Goal: Information Seeking & Learning: Check status

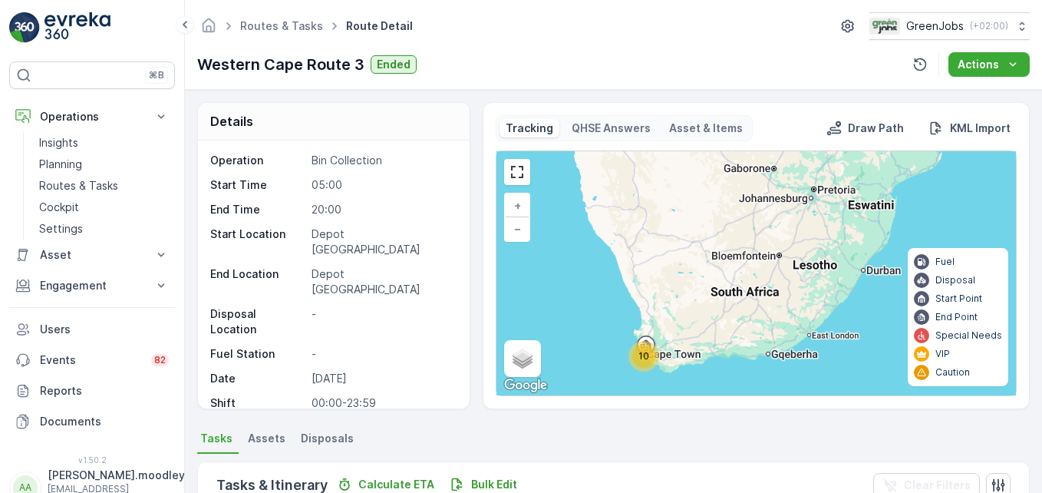
scroll to position [503, 0]
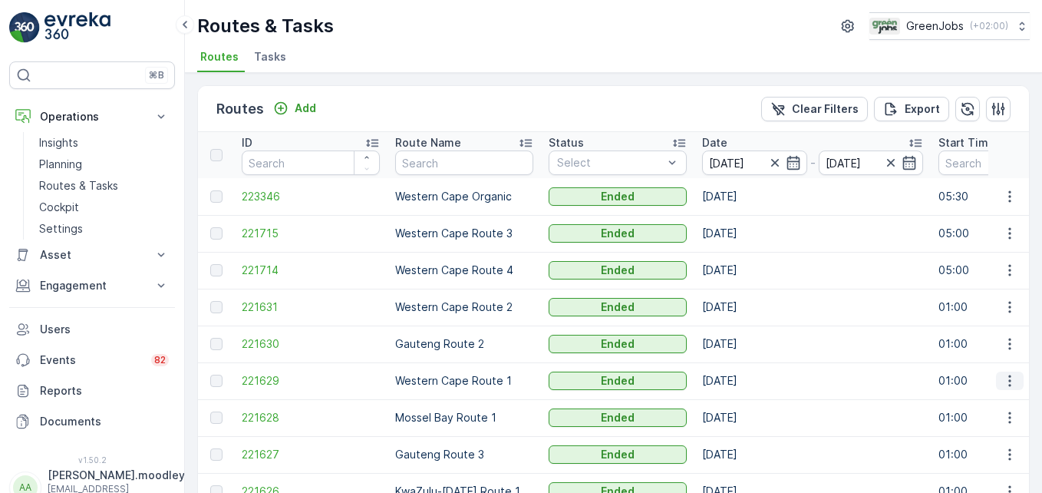
click at [1004, 377] on icon "button" at bounding box center [1009, 380] width 15 height 15
click at [991, 401] on span "See More Details" at bounding box center [973, 403] width 89 height 15
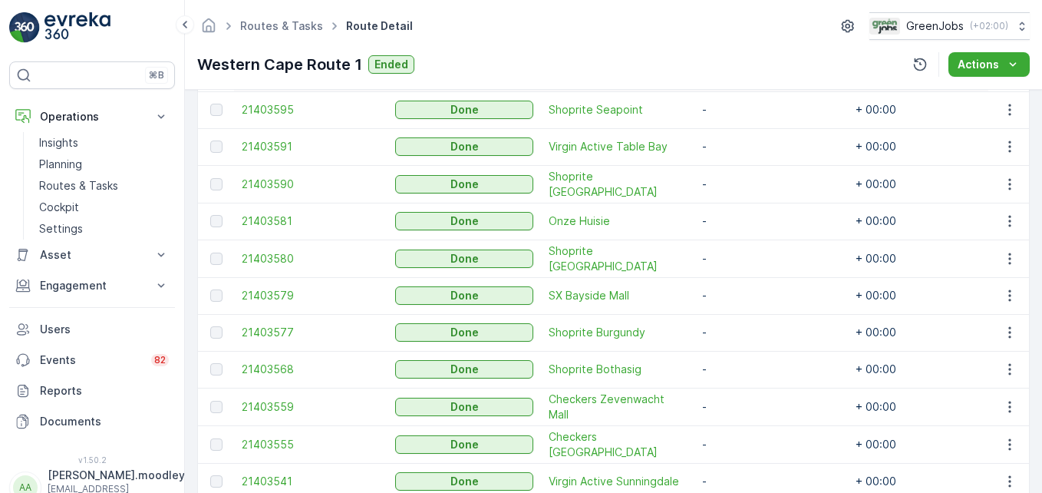
scroll to position [380, 0]
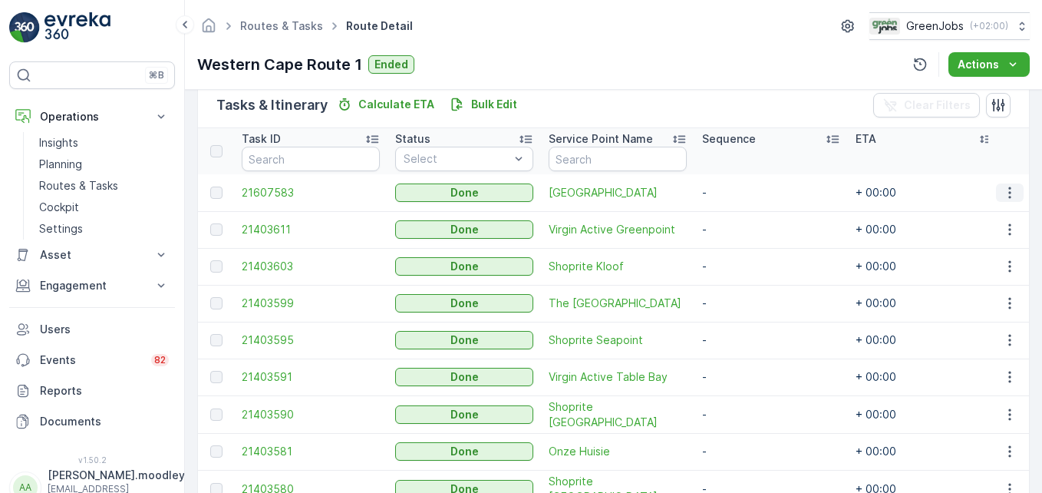
click at [1008, 190] on icon "button" at bounding box center [1009, 192] width 15 height 15
click at [997, 215] on span "See More Details" at bounding box center [991, 215] width 89 height 15
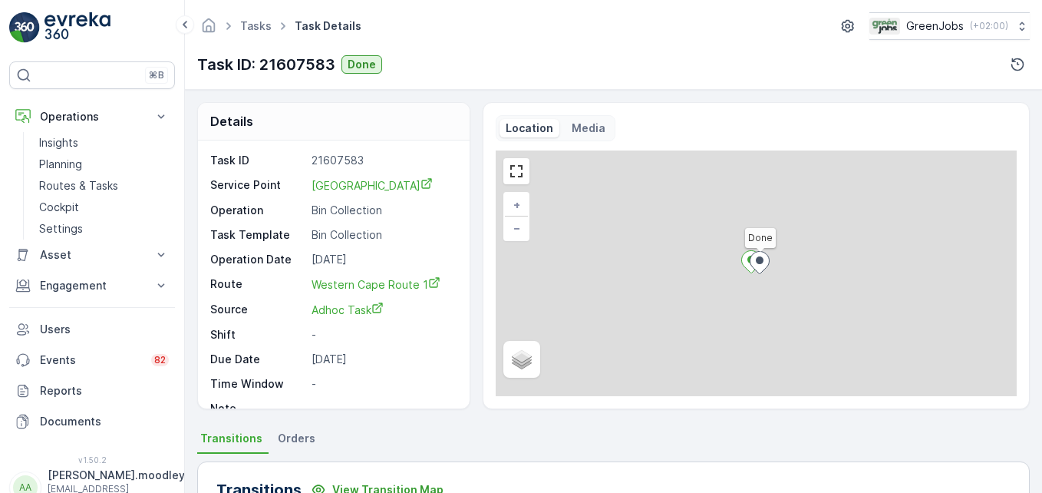
scroll to position [475, 0]
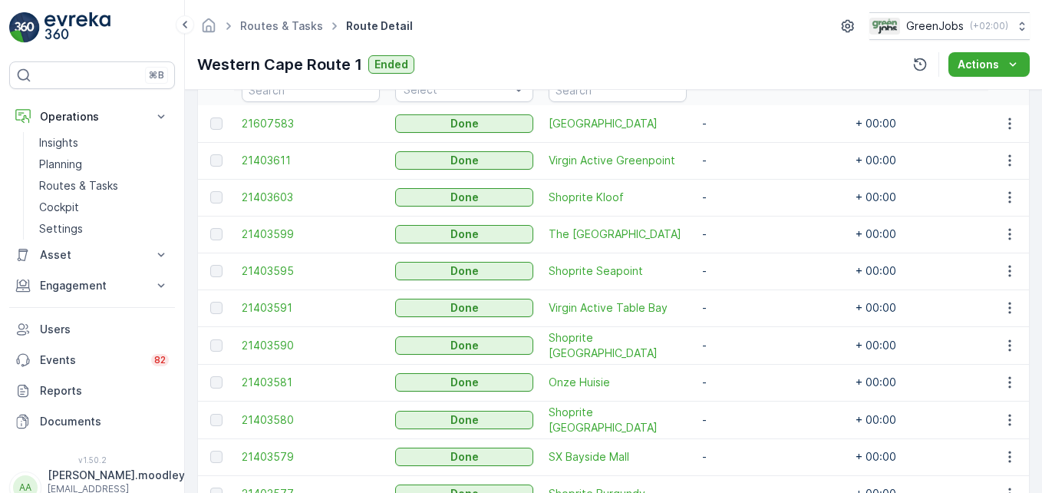
scroll to position [460, 0]
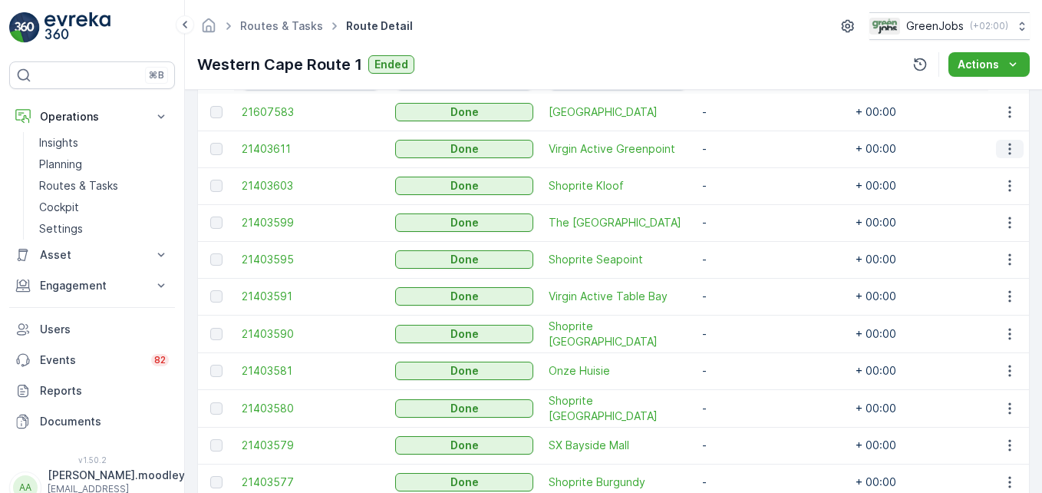
click at [1004, 149] on icon "button" at bounding box center [1009, 148] width 15 height 15
click at [1008, 173] on span "See More Details" at bounding box center [991, 171] width 89 height 15
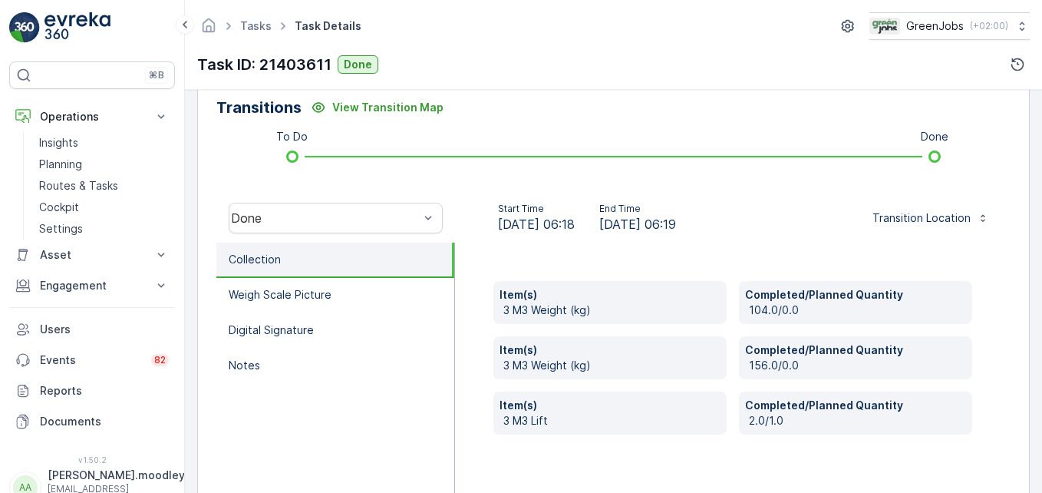
scroll to position [384, 0]
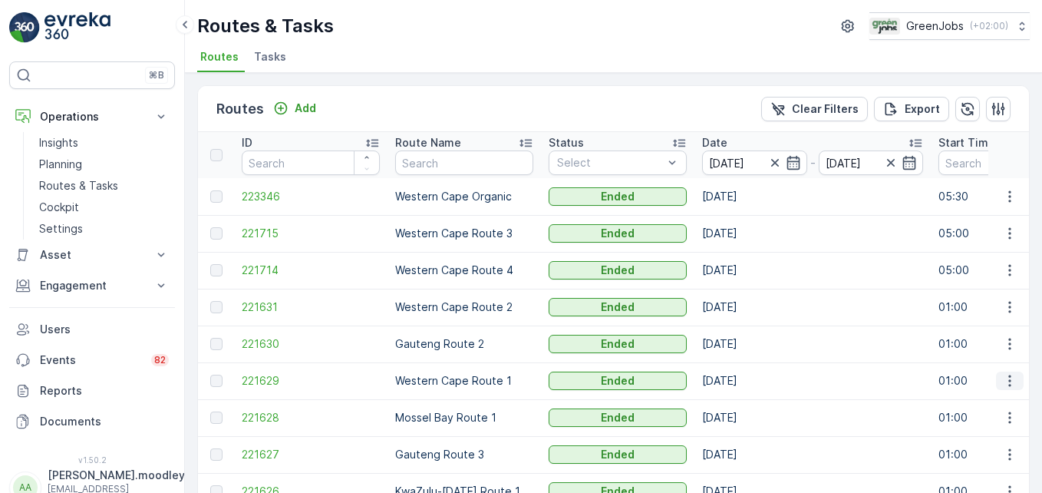
click at [1008, 384] on icon "button" at bounding box center [1009, 381] width 2 height 12
click at [992, 398] on span "See More Details" at bounding box center [973, 403] width 89 height 15
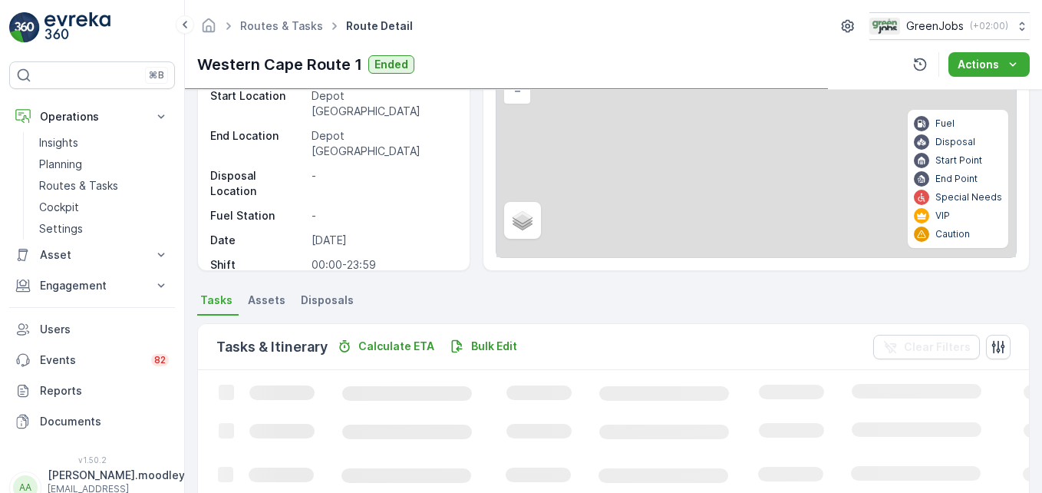
scroll to position [307, 0]
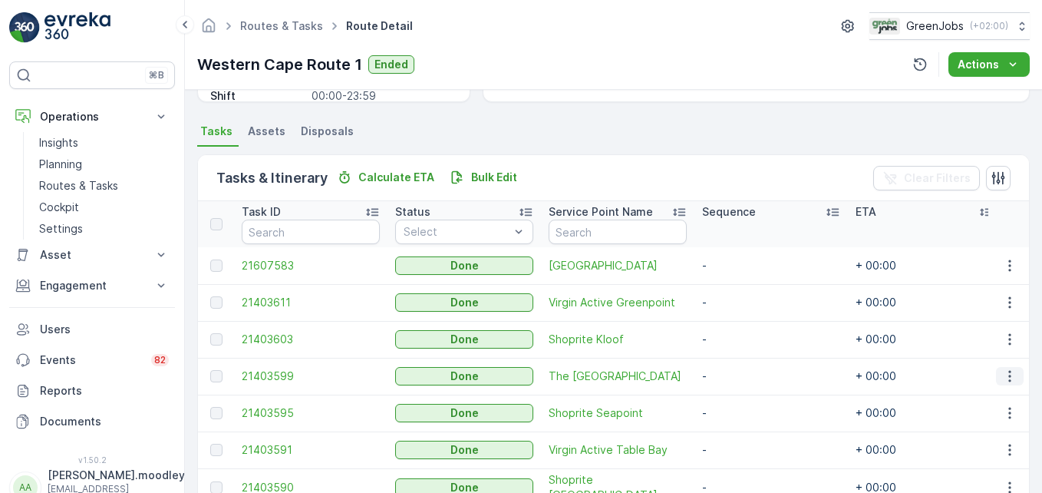
click at [1003, 377] on icon "button" at bounding box center [1009, 375] width 15 height 15
click at [987, 401] on span "See More Details" at bounding box center [991, 398] width 89 height 15
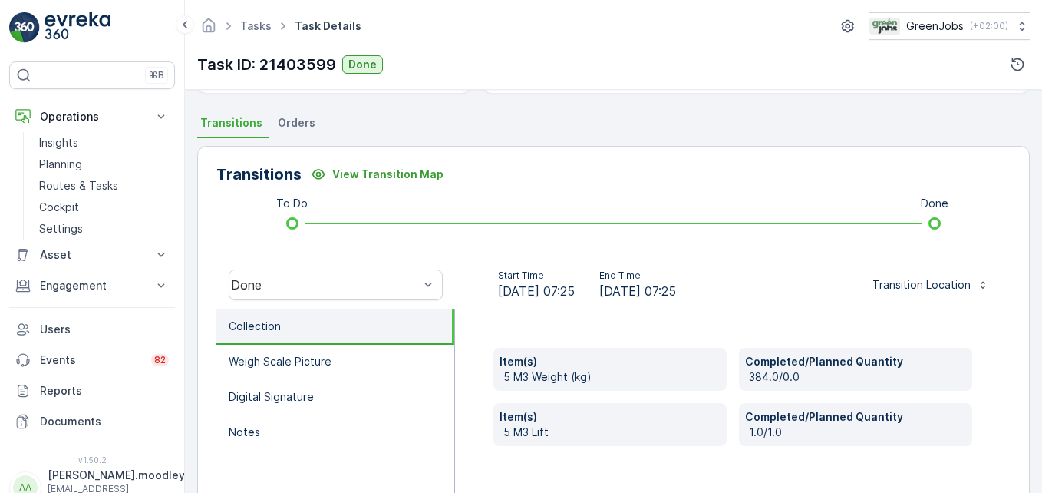
scroll to position [350, 0]
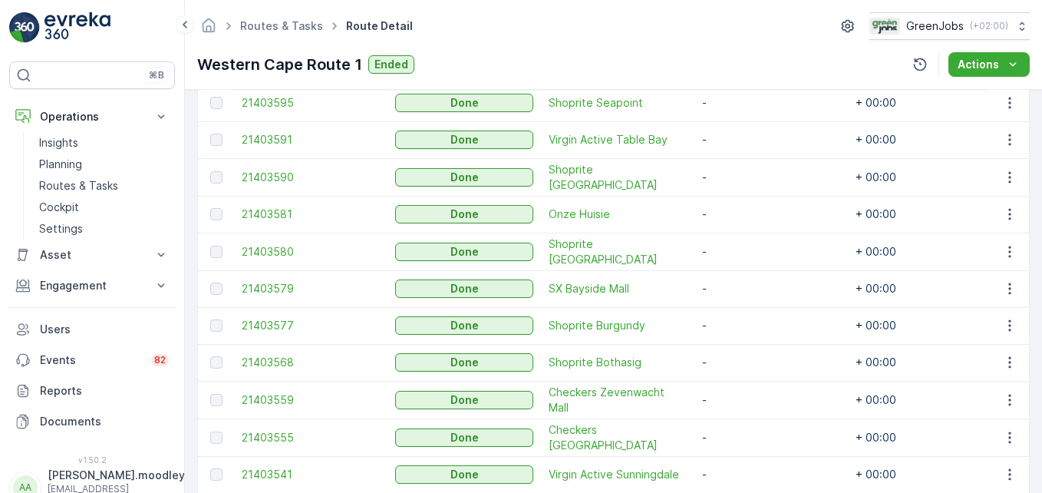
scroll to position [687, 0]
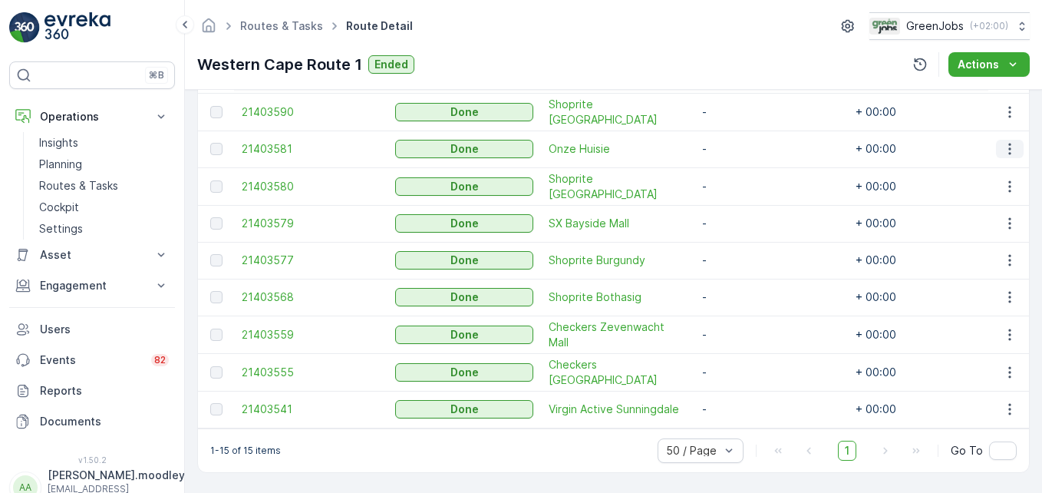
click at [1004, 149] on icon "button" at bounding box center [1009, 148] width 15 height 15
click at [997, 161] on span "See More Details" at bounding box center [991, 166] width 89 height 15
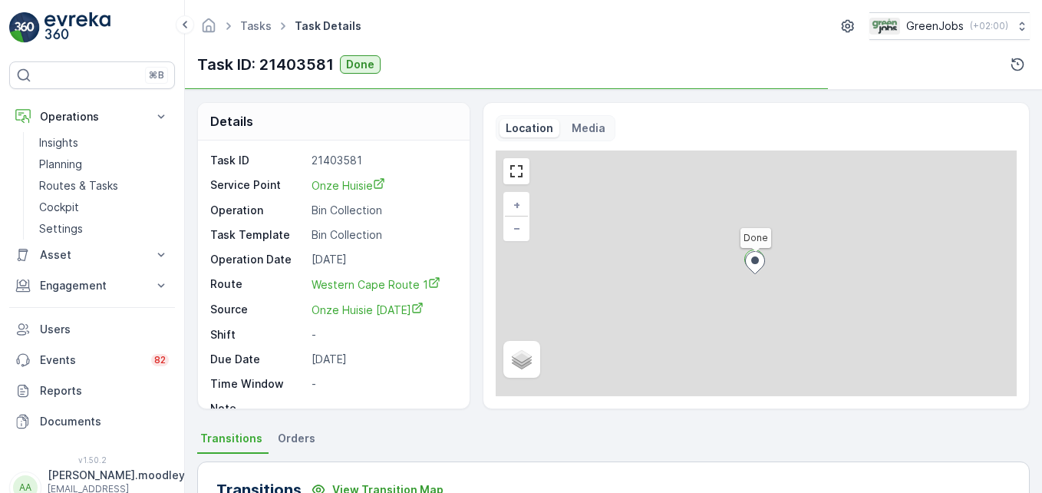
scroll to position [475, 0]
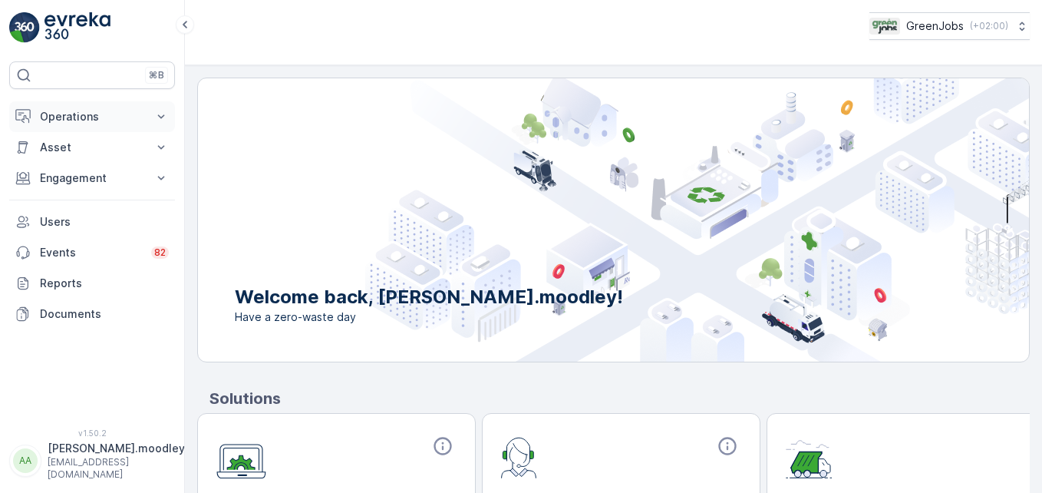
click at [166, 120] on icon at bounding box center [160, 116] width 15 height 15
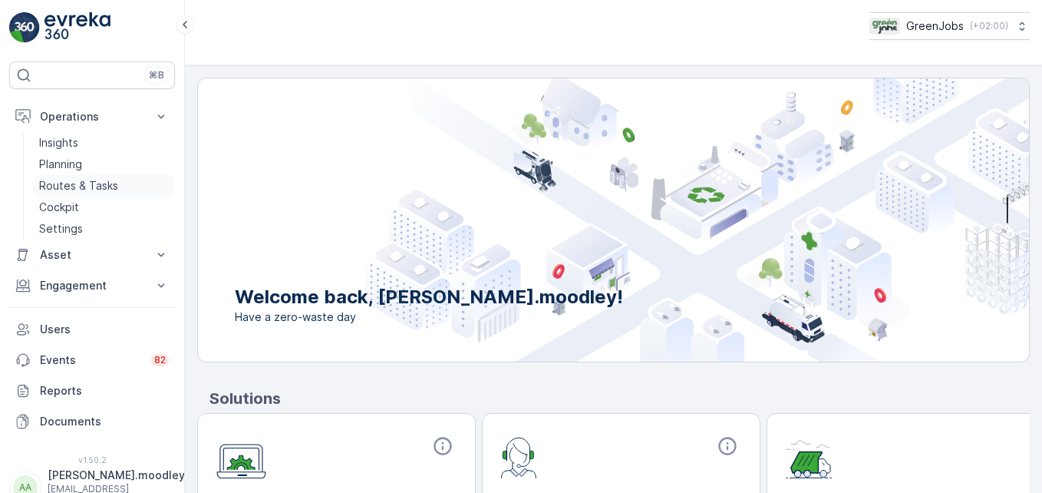
click at [114, 178] on p "Routes & Tasks" at bounding box center [78, 185] width 79 height 15
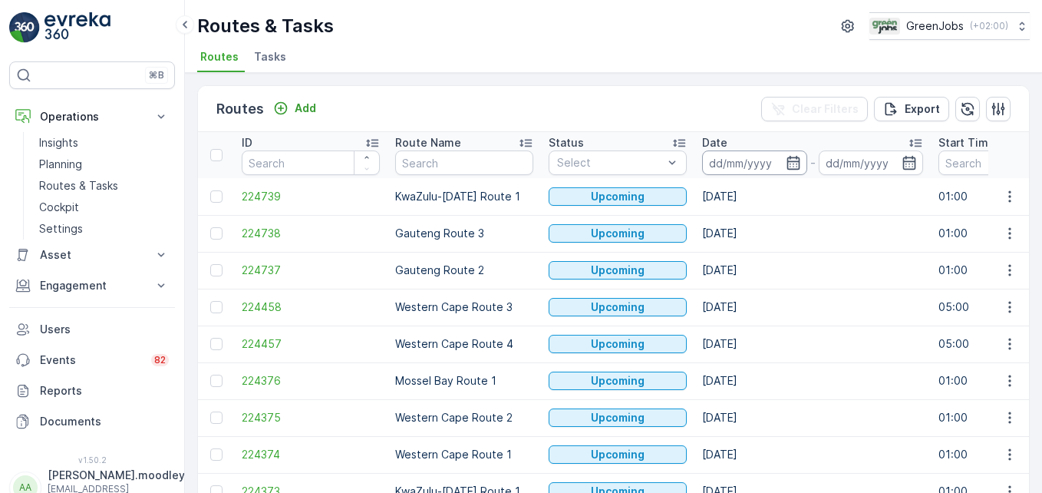
click at [730, 161] on input at bounding box center [754, 162] width 105 height 25
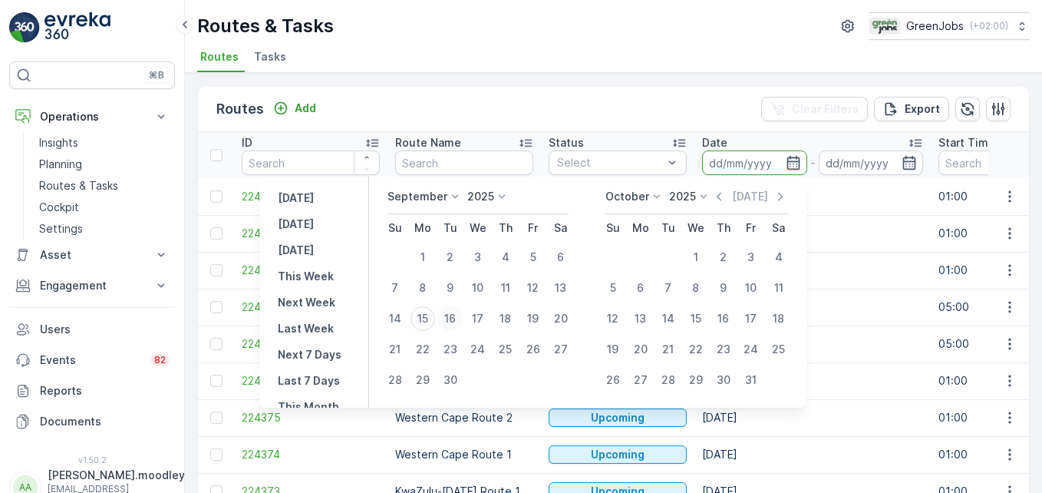
click at [453, 319] on div "16" at bounding box center [450, 318] width 25 height 25
type input "16.09.2025"
click at [452, 319] on div "16" at bounding box center [450, 318] width 25 height 25
type input "16.09.2025"
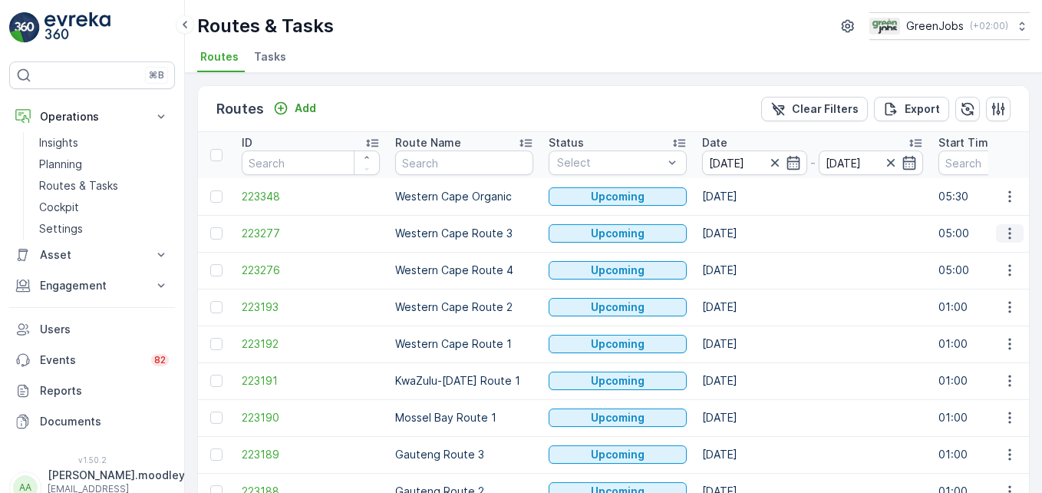
click at [745, 230] on icon "button" at bounding box center [1009, 233] width 15 height 15
click at [745, 257] on span "See More Details" at bounding box center [973, 256] width 89 height 15
